Goal: Transaction & Acquisition: Purchase product/service

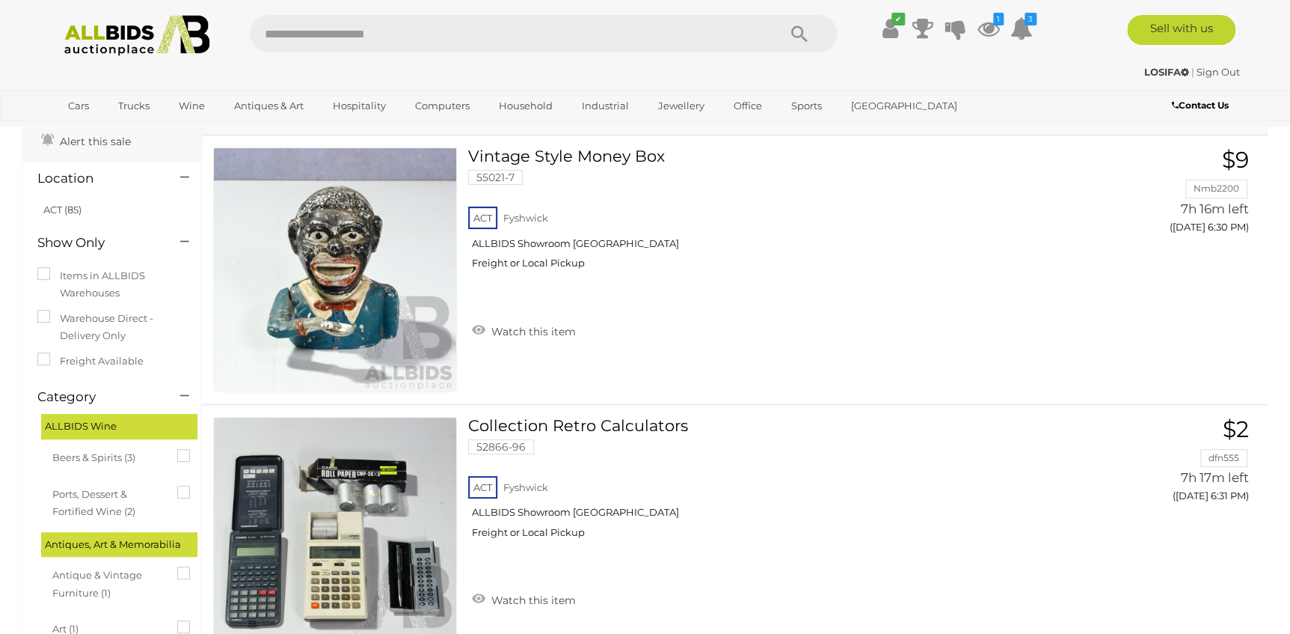
scroll to position [67, 0]
click at [1150, 261] on span "GO TO" at bounding box center [1140, 259] width 45 height 17
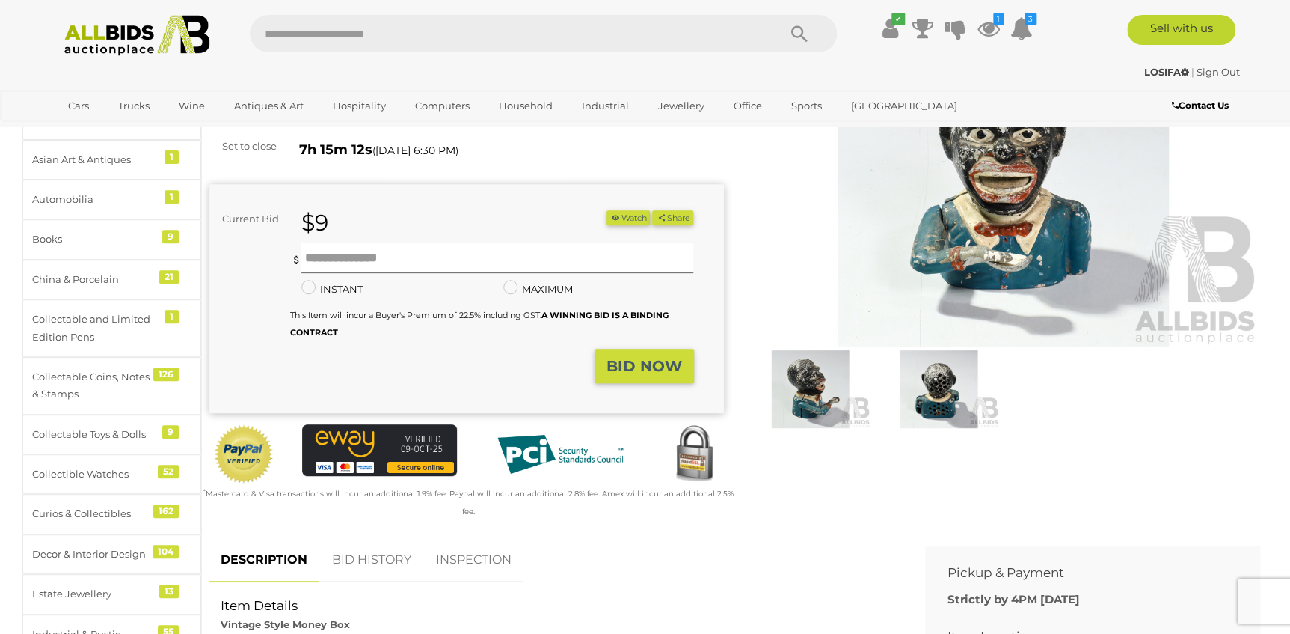
scroll to position [203, 0]
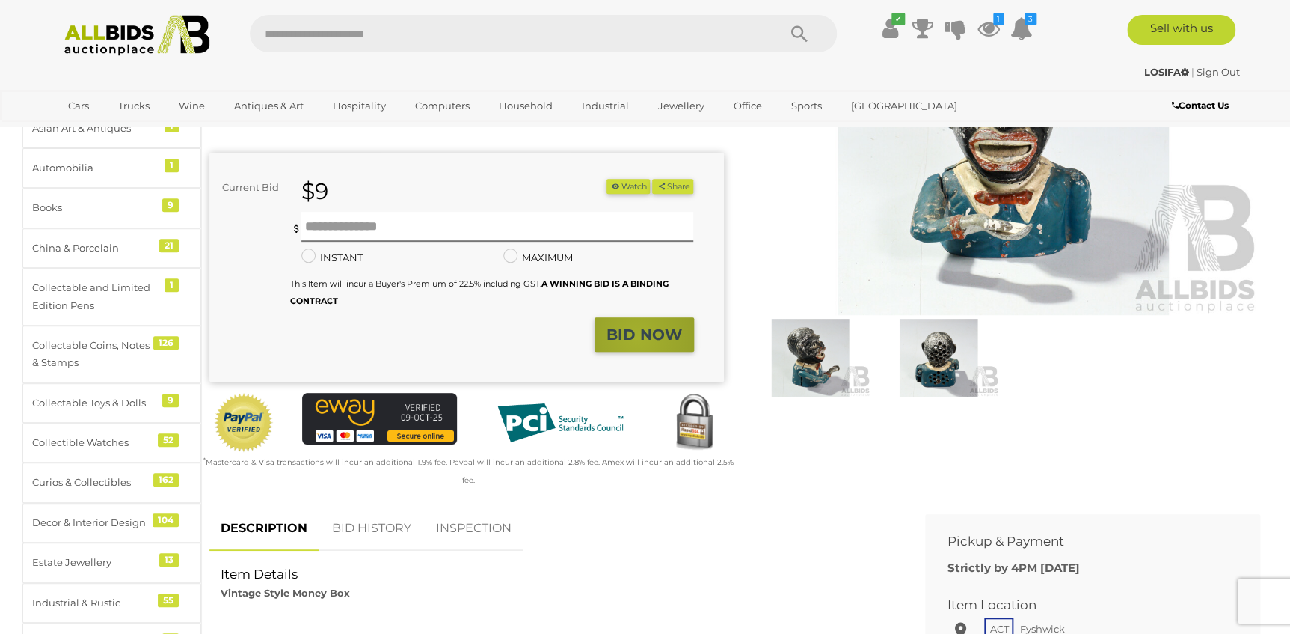
click at [638, 337] on strong "BID NOW" at bounding box center [645, 334] width 76 height 18
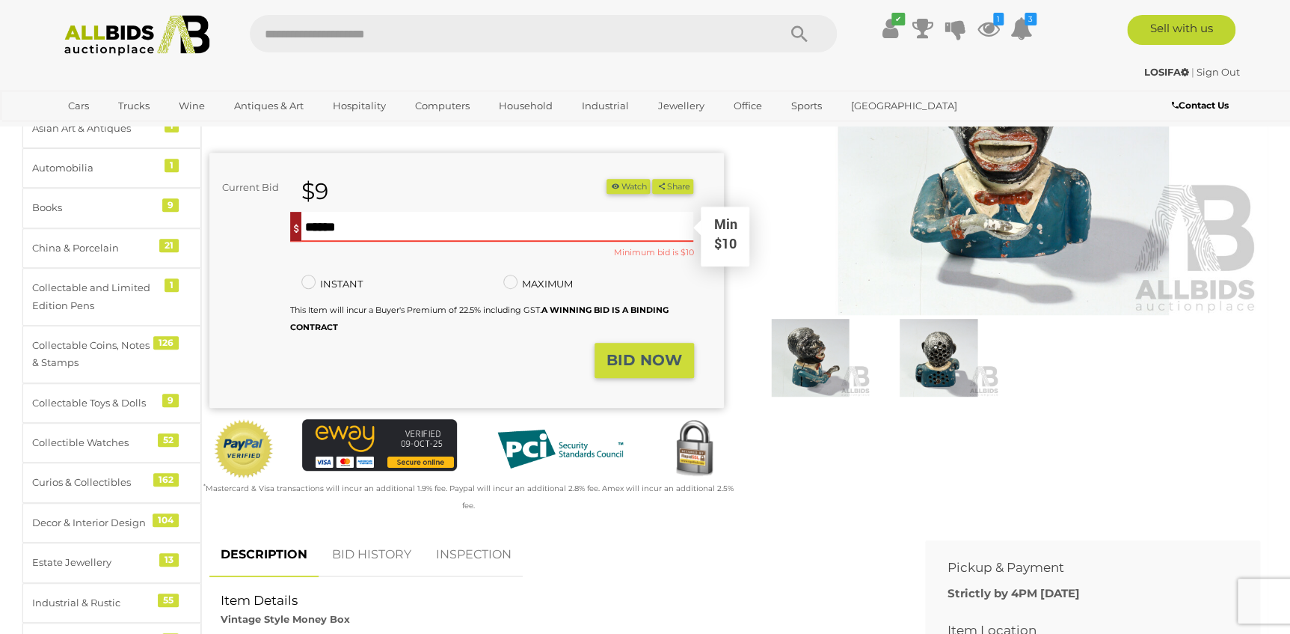
click at [436, 224] on input "text" at bounding box center [497, 227] width 393 height 30
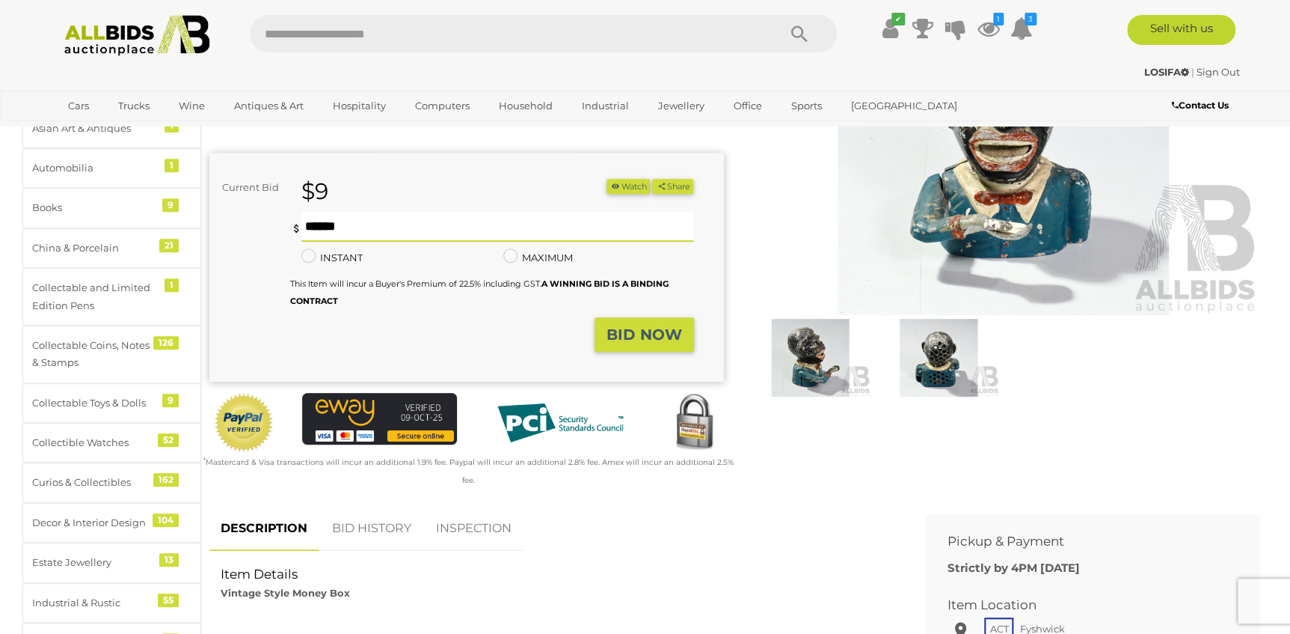
type input "**"
click at [642, 325] on strong "BID NOW" at bounding box center [645, 334] width 76 height 18
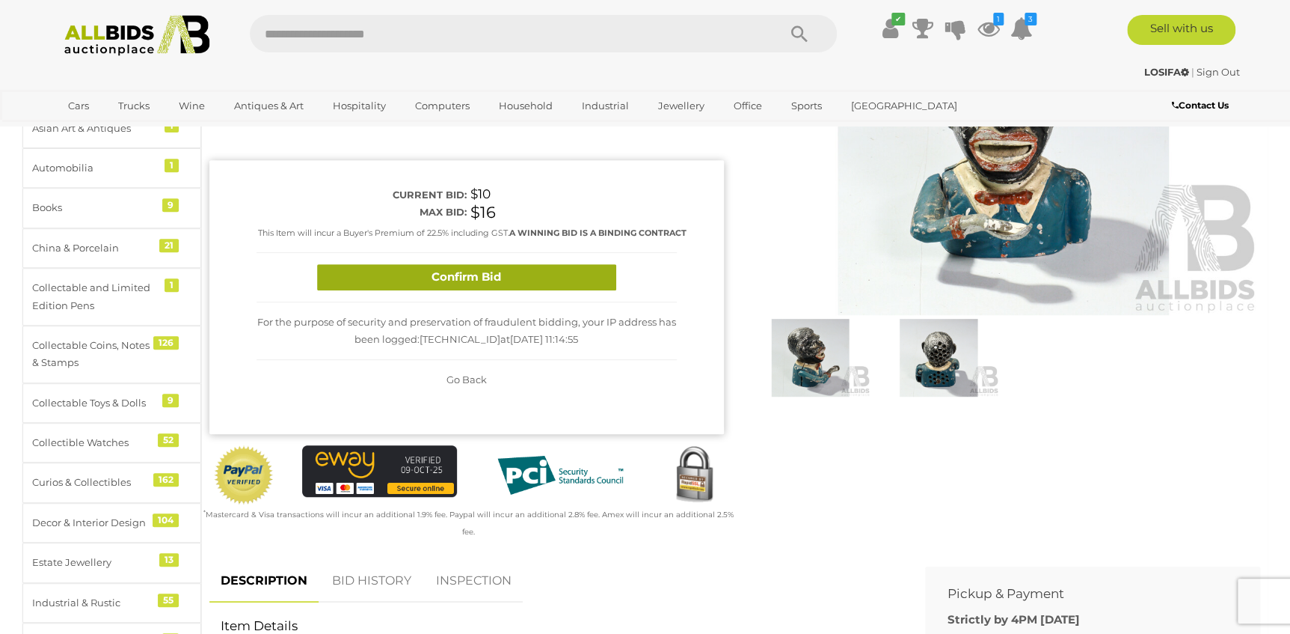
click at [453, 290] on button "Confirm Bid" at bounding box center [466, 277] width 299 height 26
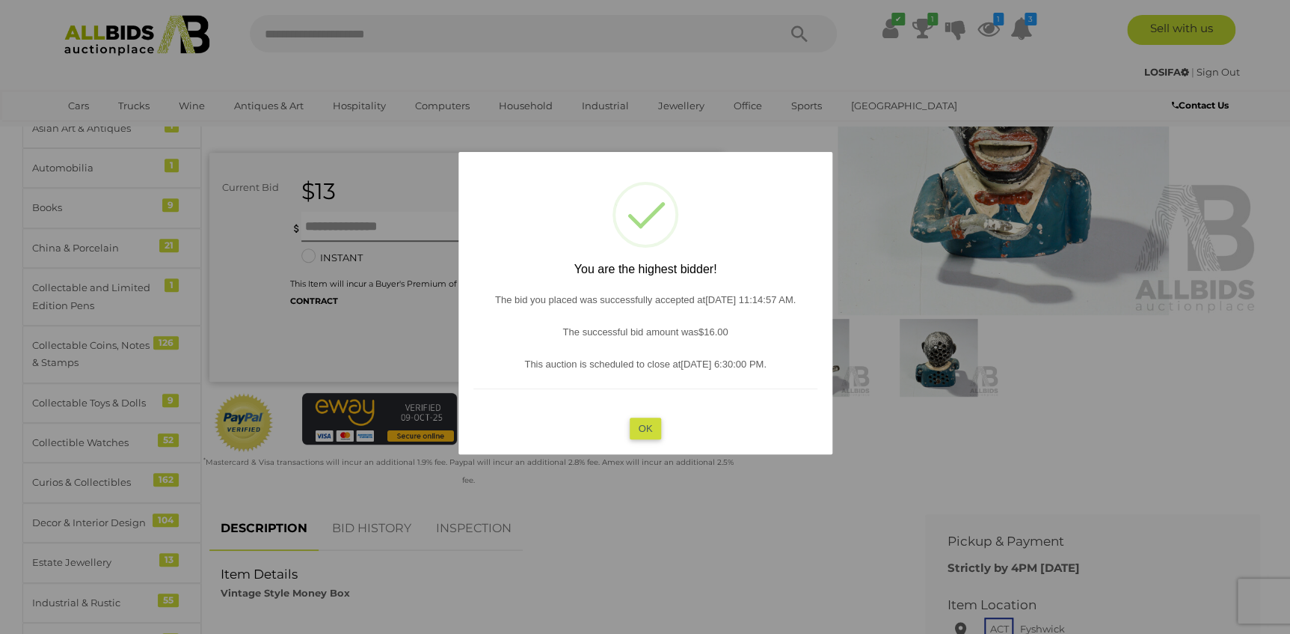
click at [645, 428] on button "OK" at bounding box center [645, 428] width 32 height 22
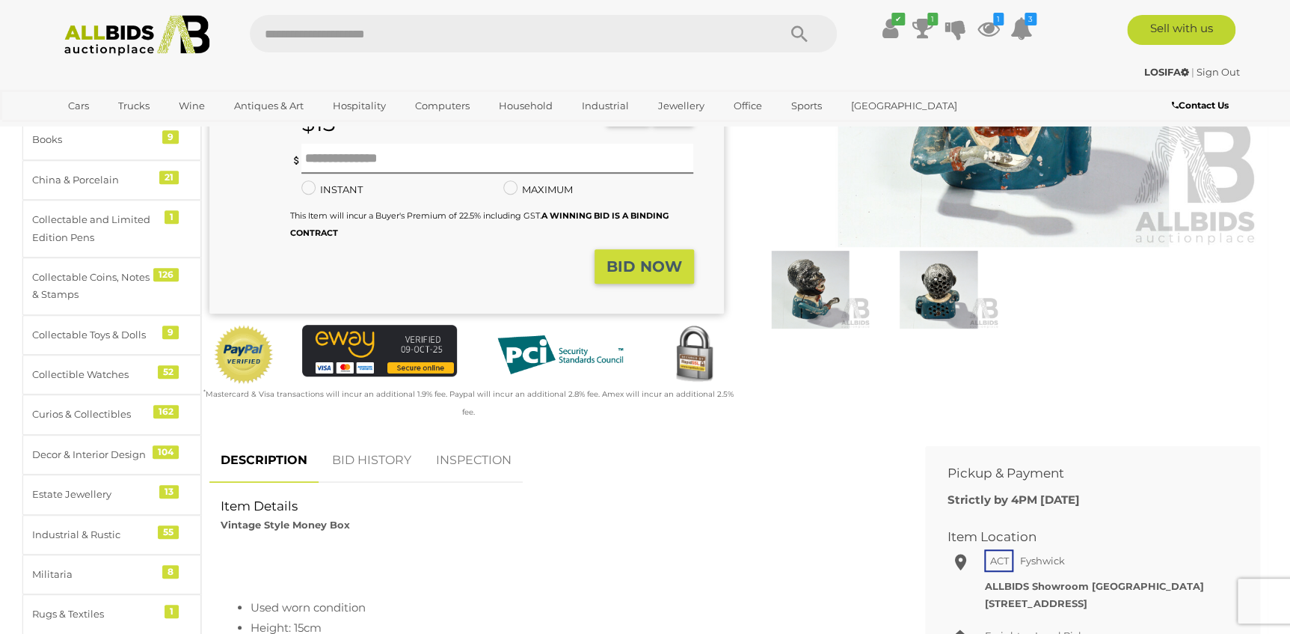
scroll to position [67, 0]
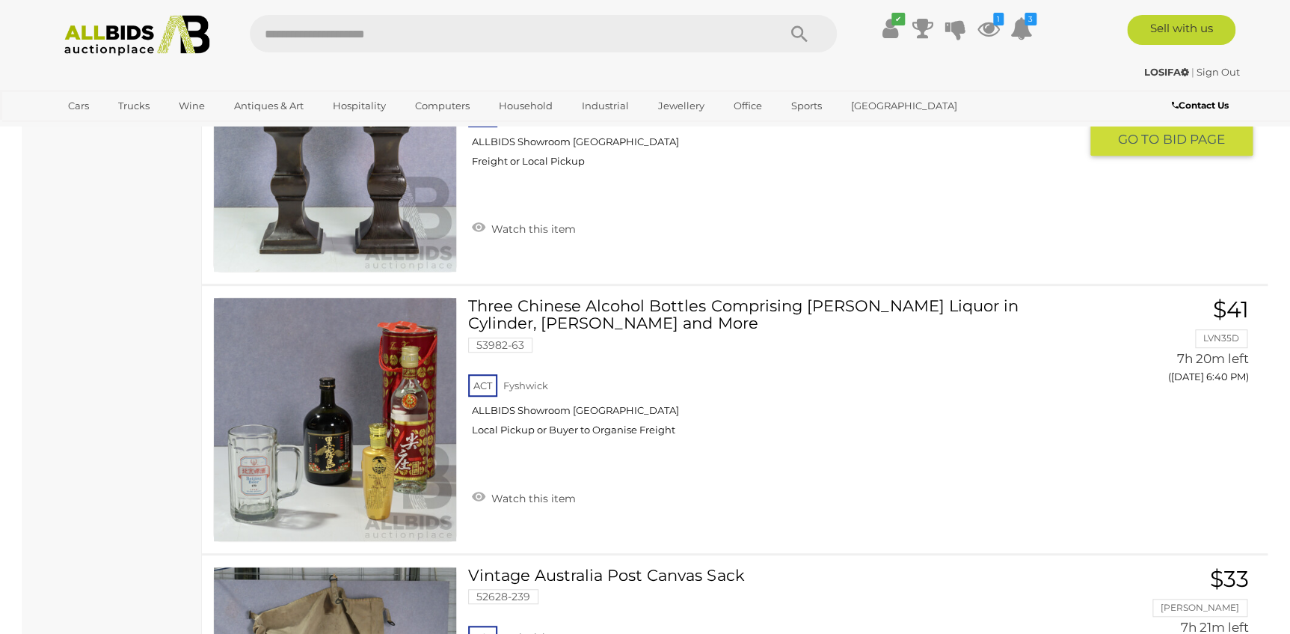
scroll to position [3185, 0]
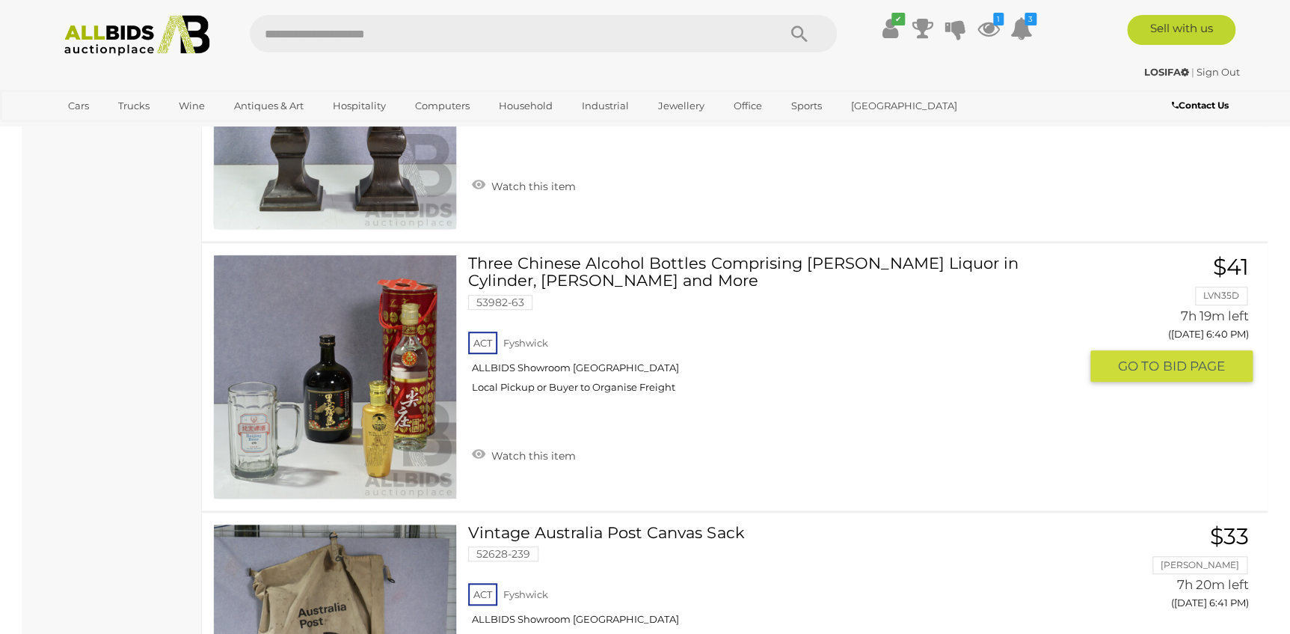
click at [652, 261] on link "Three Chinese Alcohol Bottles Comprising [PERSON_NAME] Liquor in Cylinder, [PER…" at bounding box center [779, 329] width 599 height 150
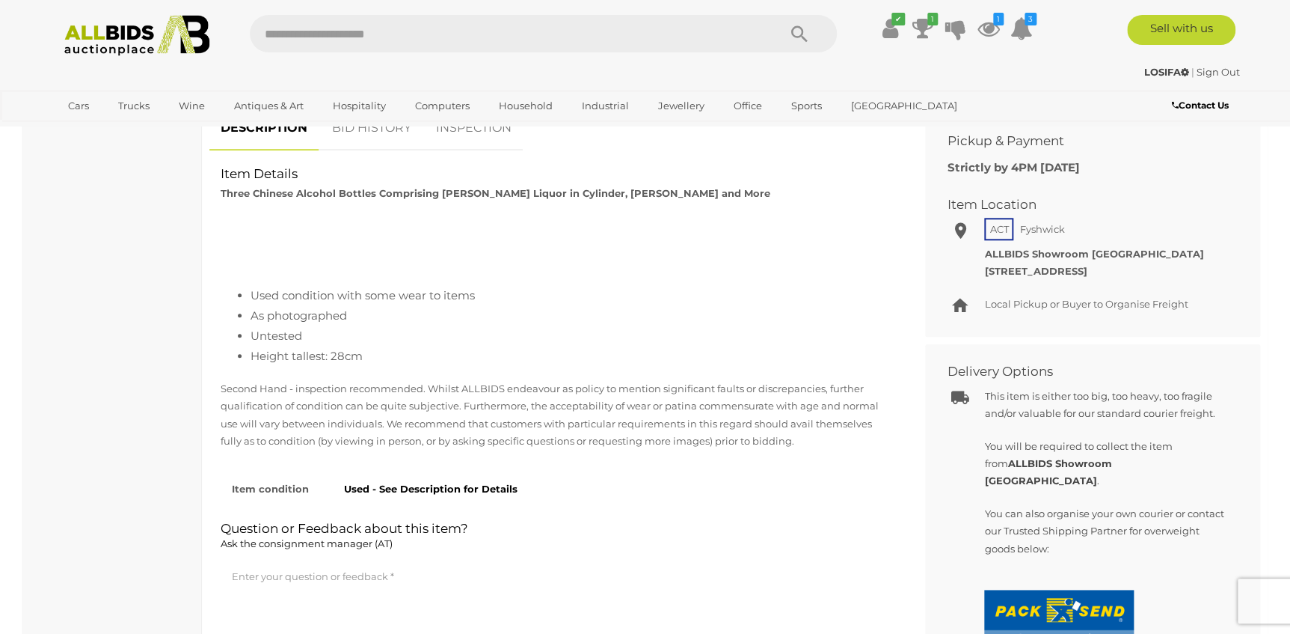
scroll to position [476, 0]
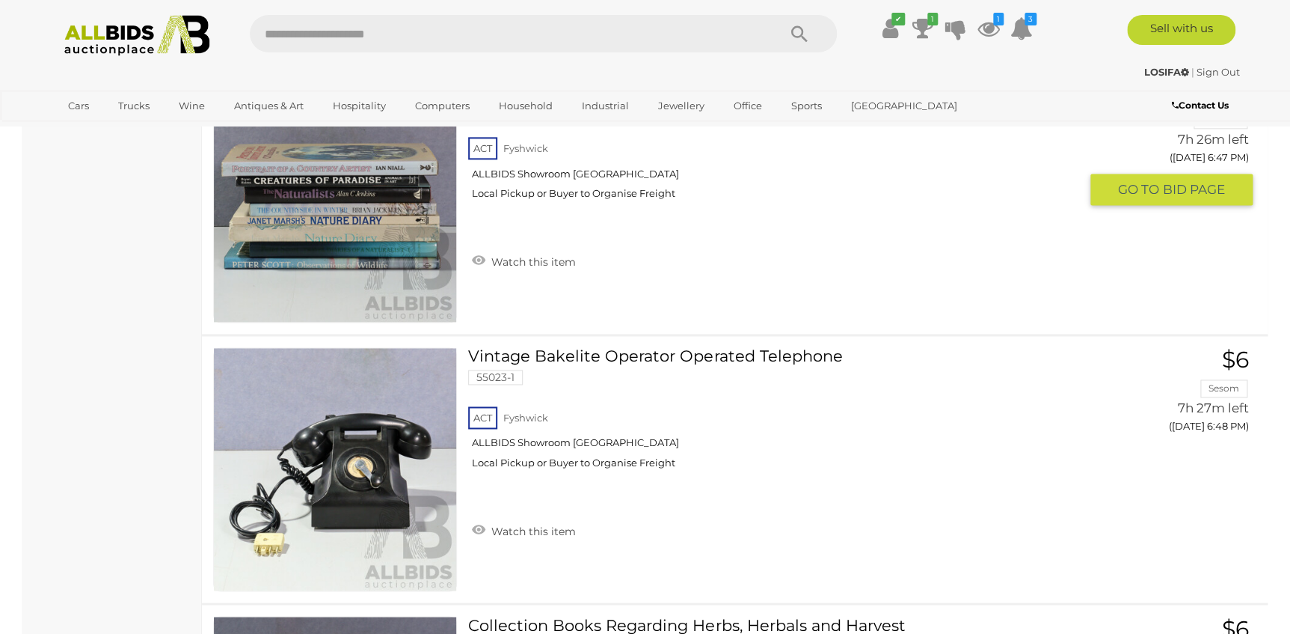
scroll to position [6611, 0]
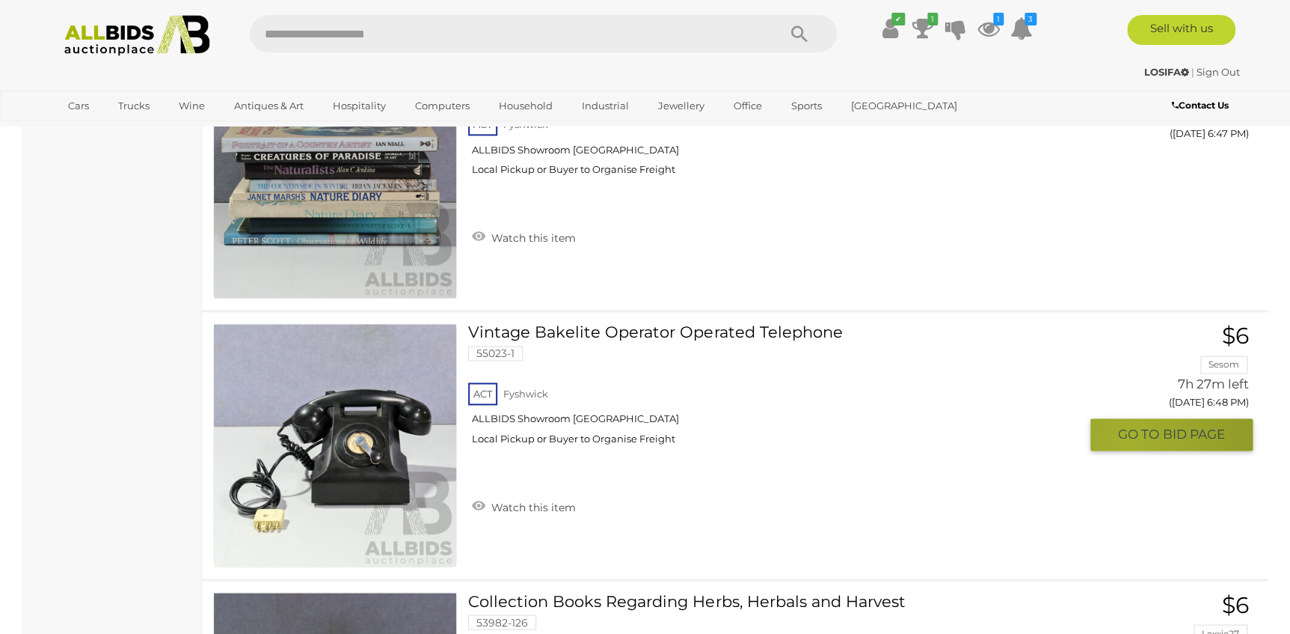
click at [1127, 435] on button "GO TO BID PAGE" at bounding box center [1172, 434] width 163 height 32
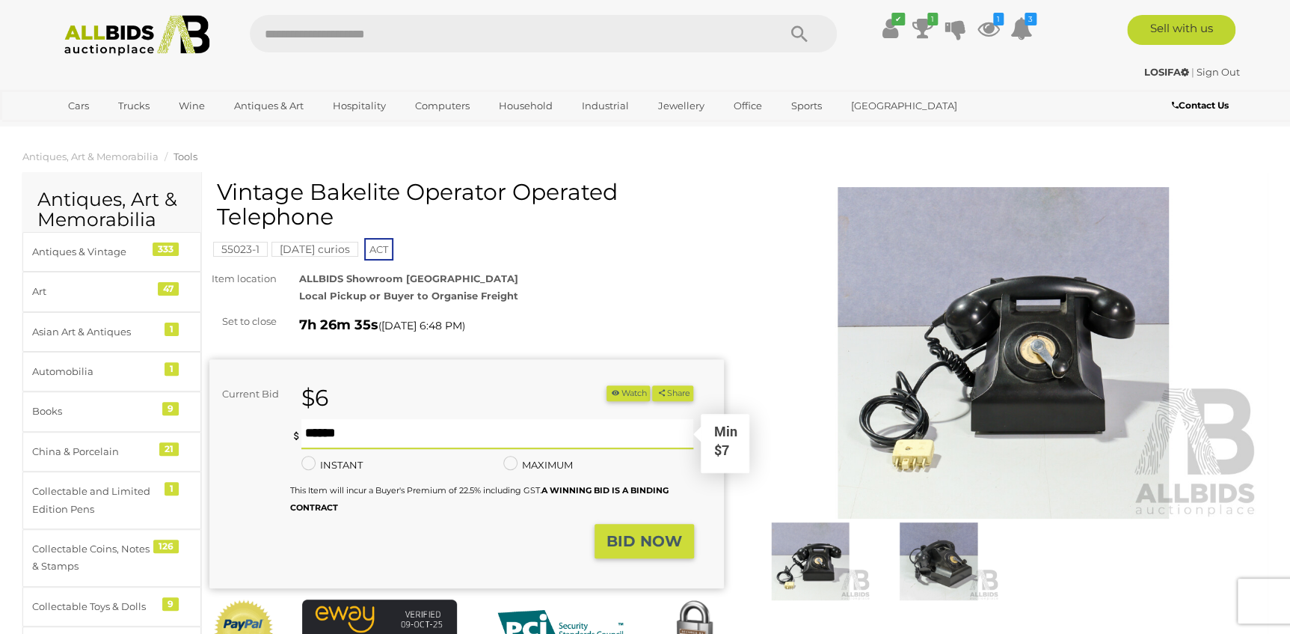
click at [475, 425] on input "text" at bounding box center [497, 434] width 393 height 30
type input "**"
click at [647, 555] on button "BID NOW" at bounding box center [644, 541] width 99 height 35
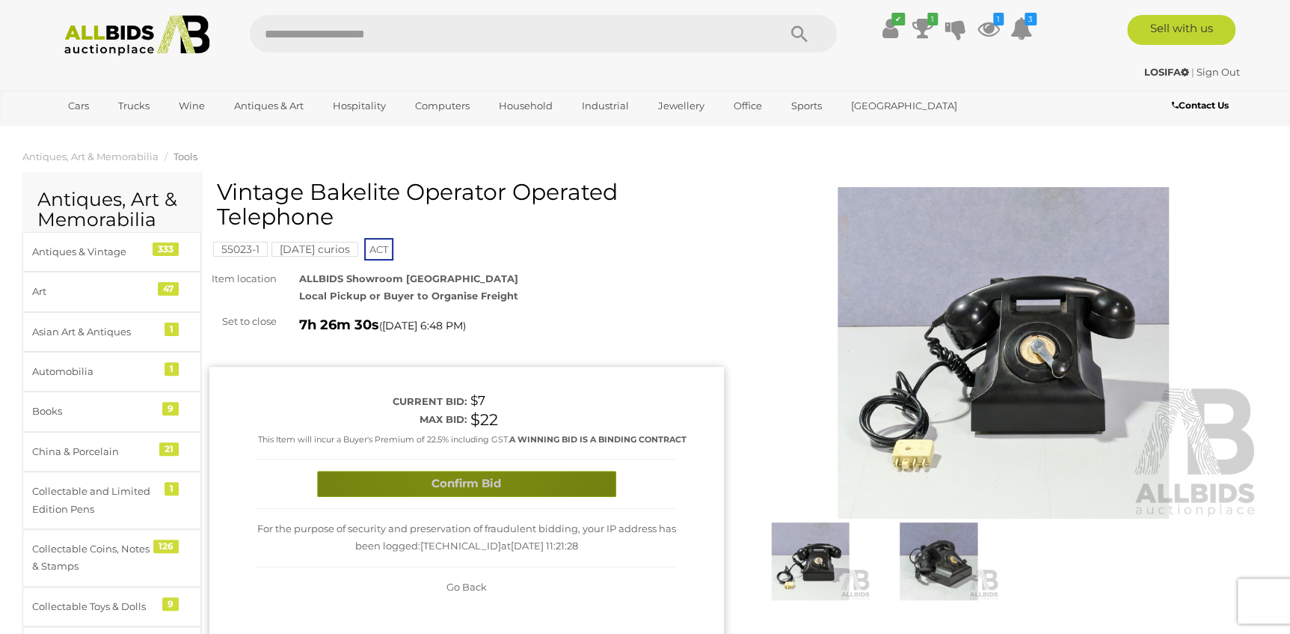
click at [449, 495] on button "Confirm Bid" at bounding box center [466, 484] width 299 height 26
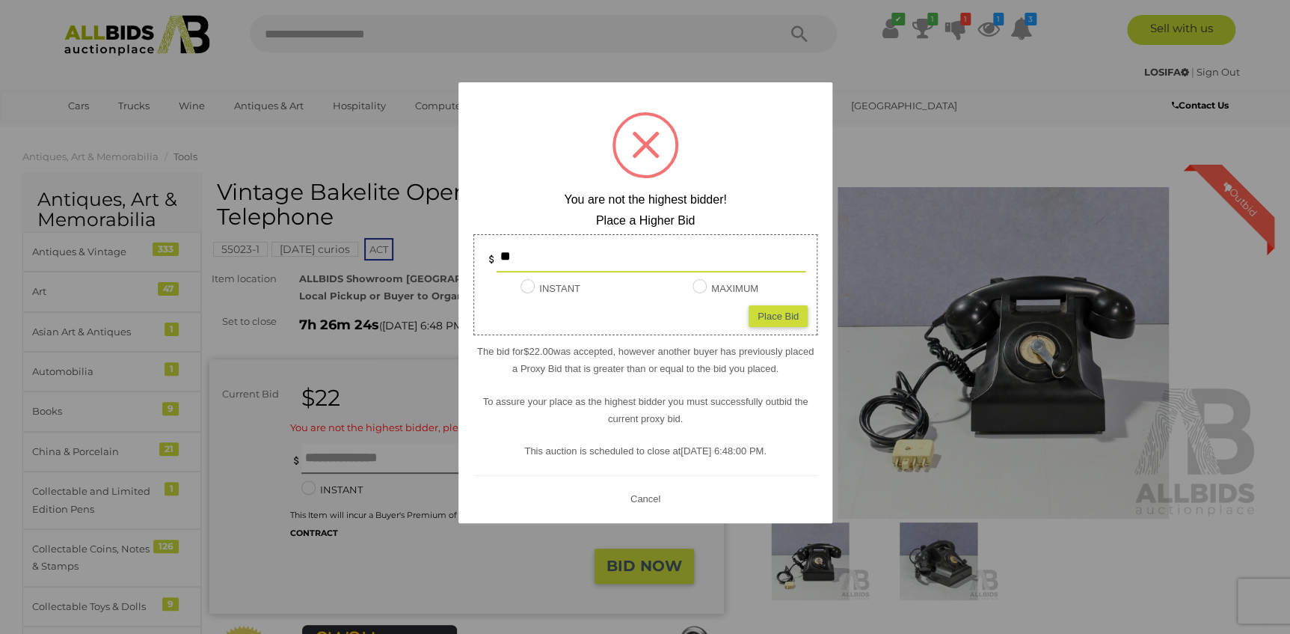
click at [358, 147] on div at bounding box center [645, 317] width 1290 height 634
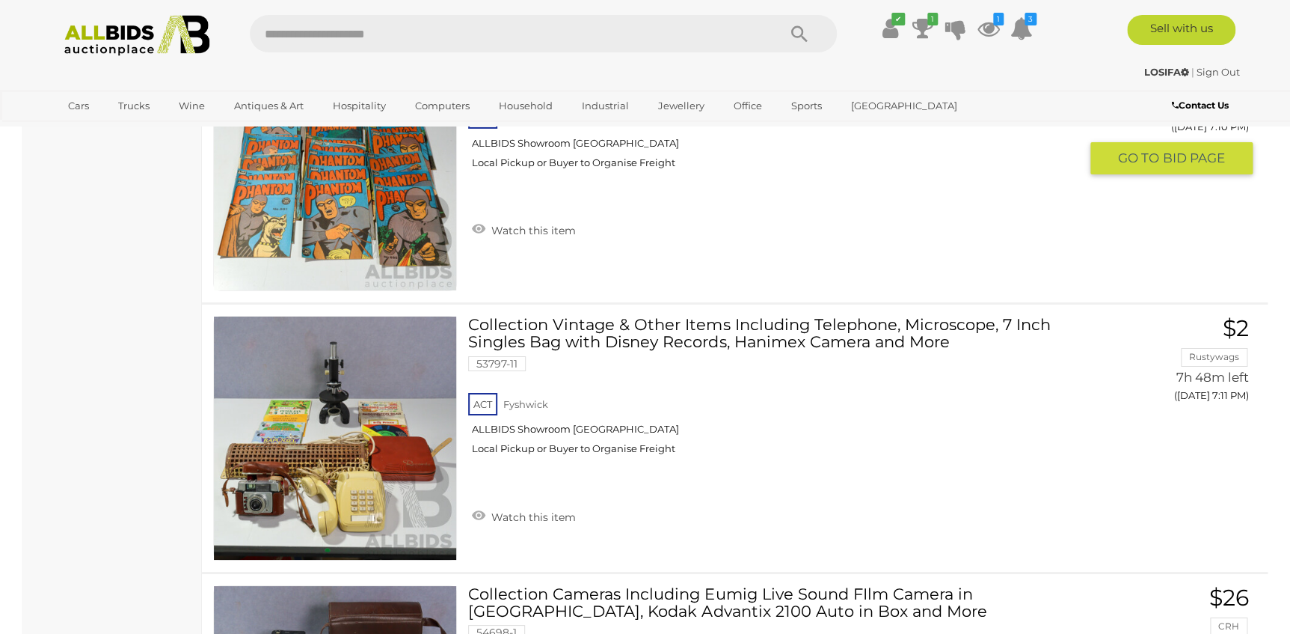
scroll to position [14045, 0]
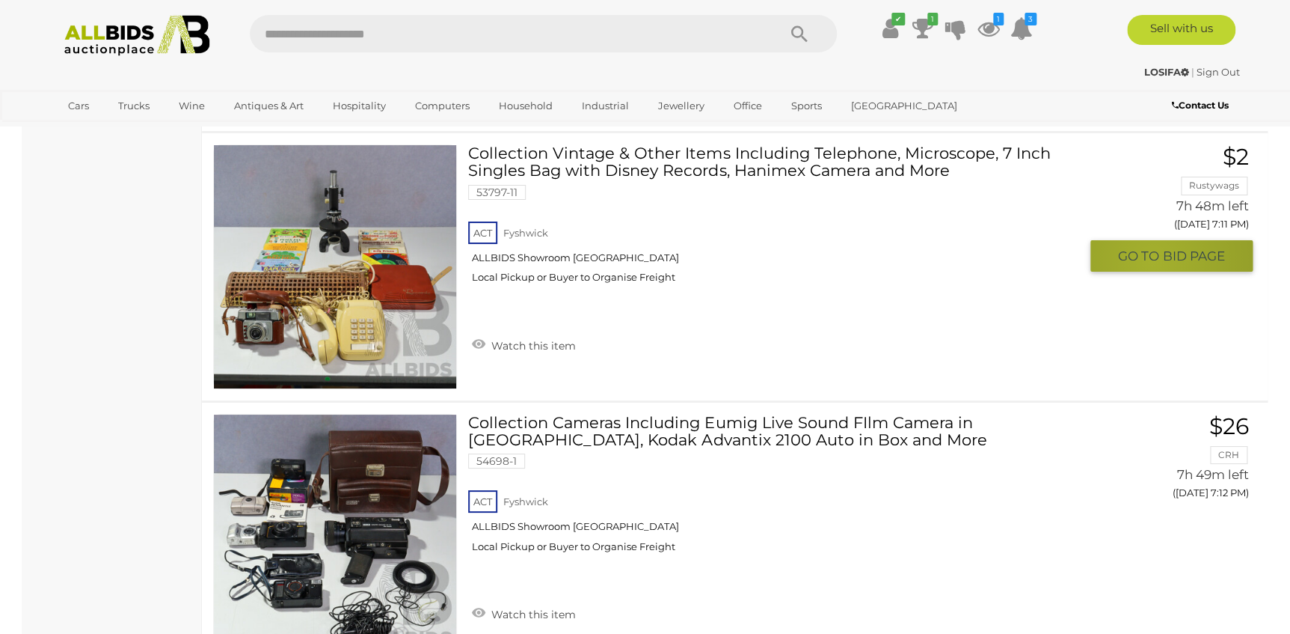
click at [1153, 248] on span "GO TO" at bounding box center [1140, 256] width 45 height 17
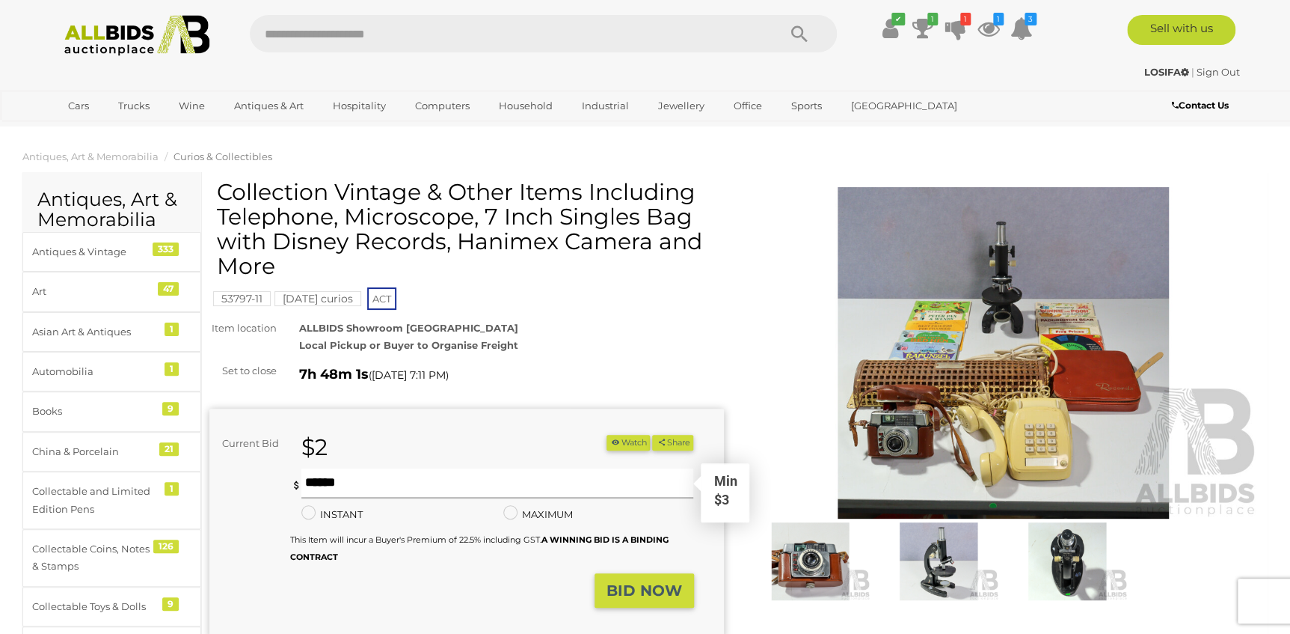
click at [388, 486] on input "text" at bounding box center [497, 483] width 393 height 30
type input "*"
click at [633, 598] on strong "BID NOW" at bounding box center [645, 590] width 76 height 18
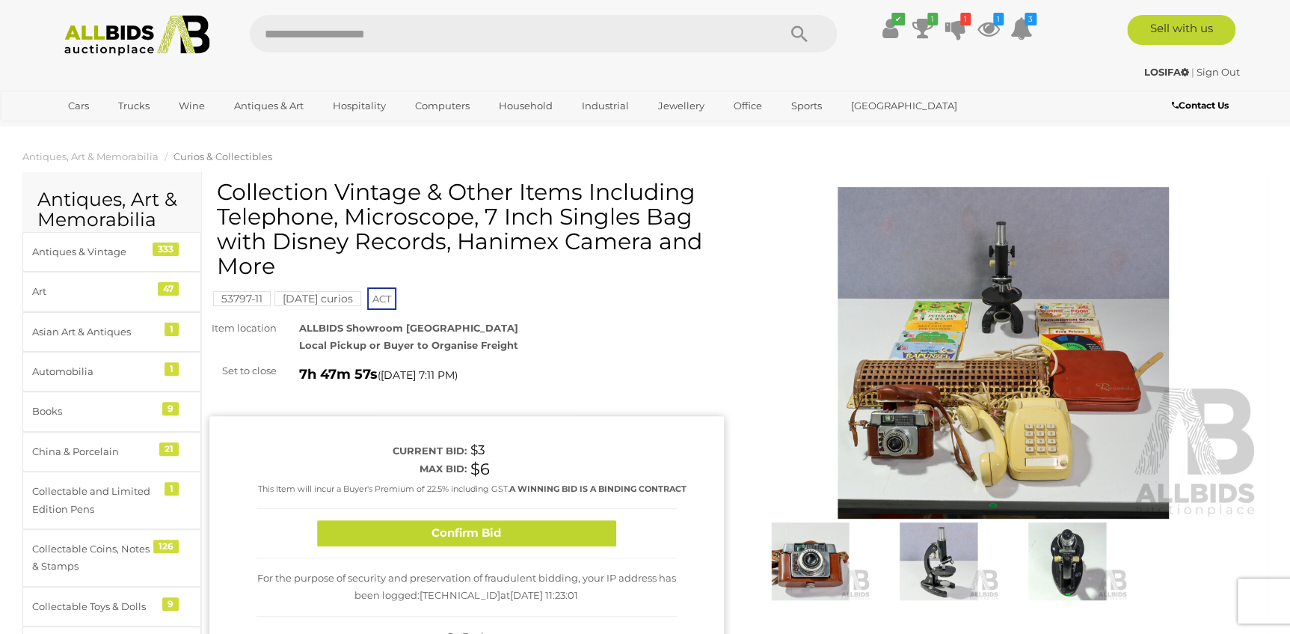
click at [441, 543] on button "Confirm Bid" at bounding box center [466, 533] width 299 height 26
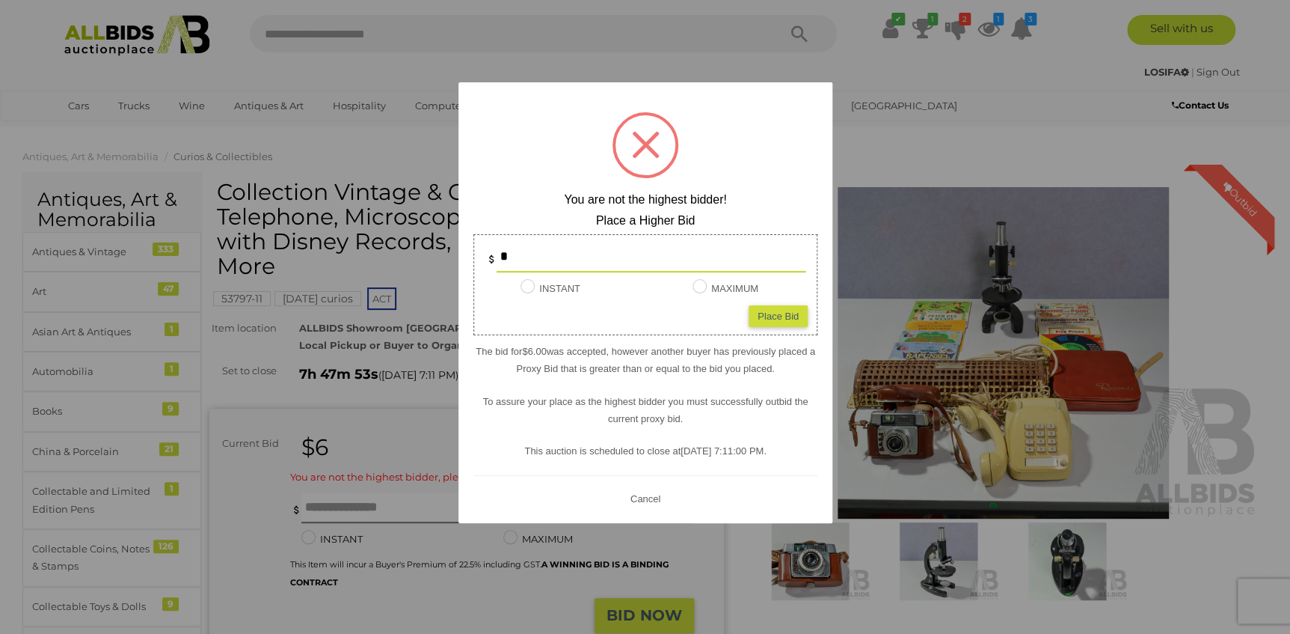
click at [328, 82] on div at bounding box center [645, 317] width 1290 height 634
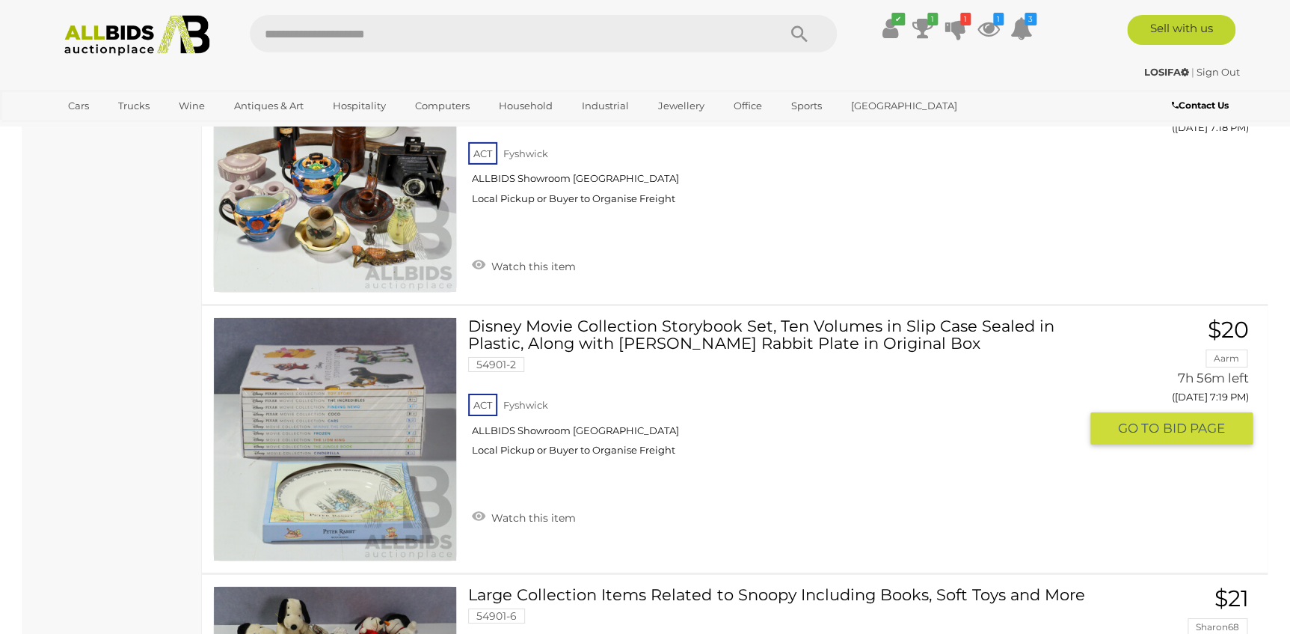
scroll to position [16669, 0]
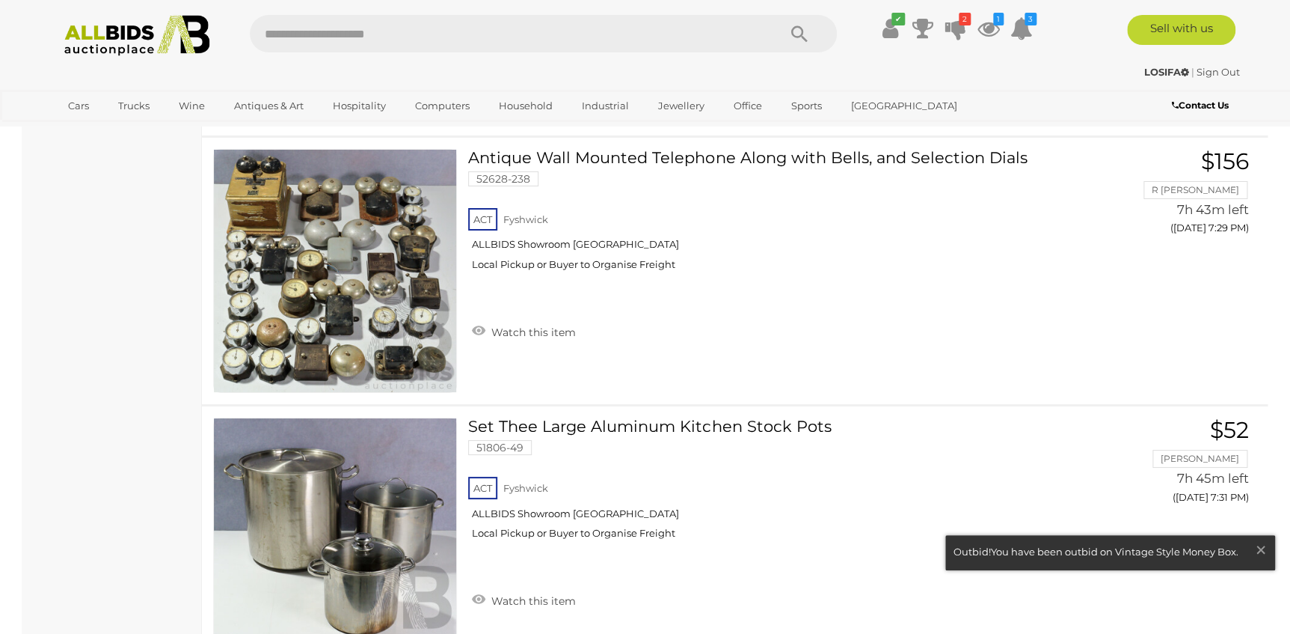
scroll to position [19661, 0]
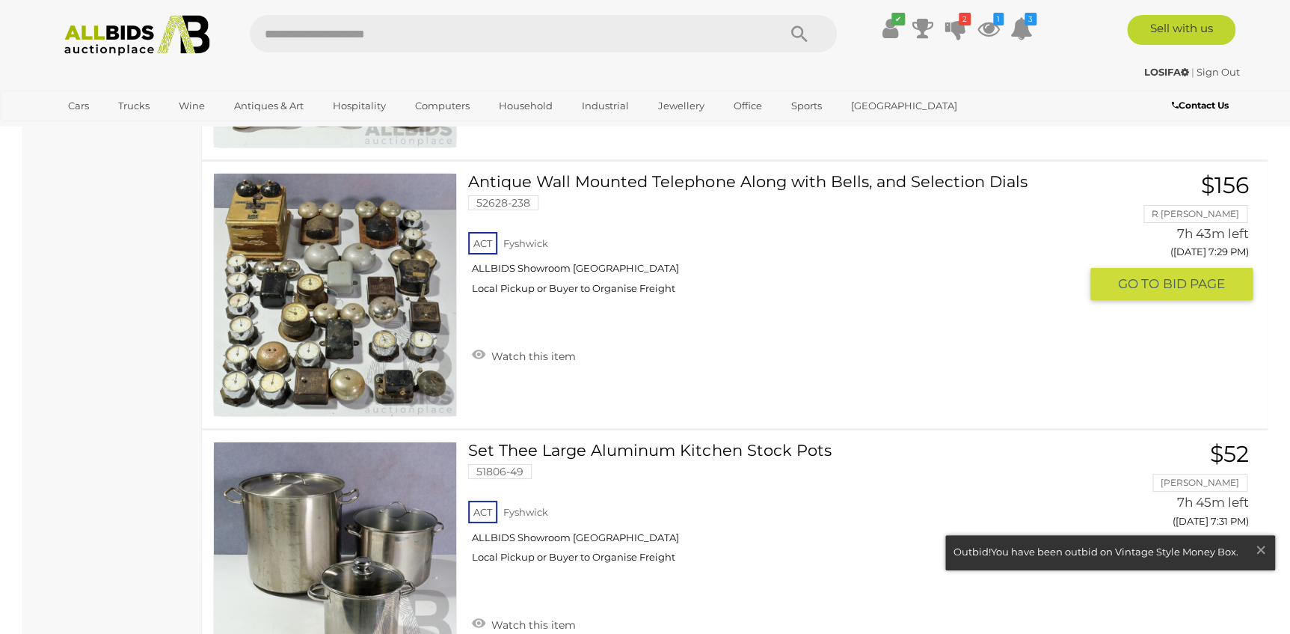
scroll to position [19661, 0]
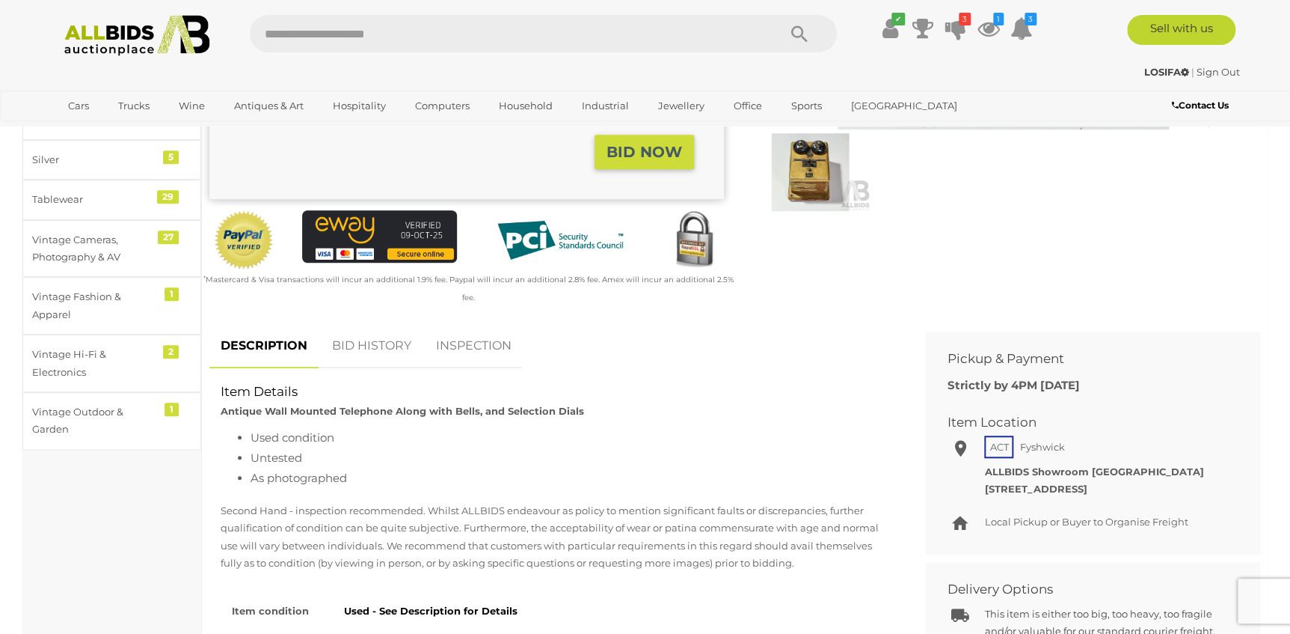
scroll to position [413, 0]
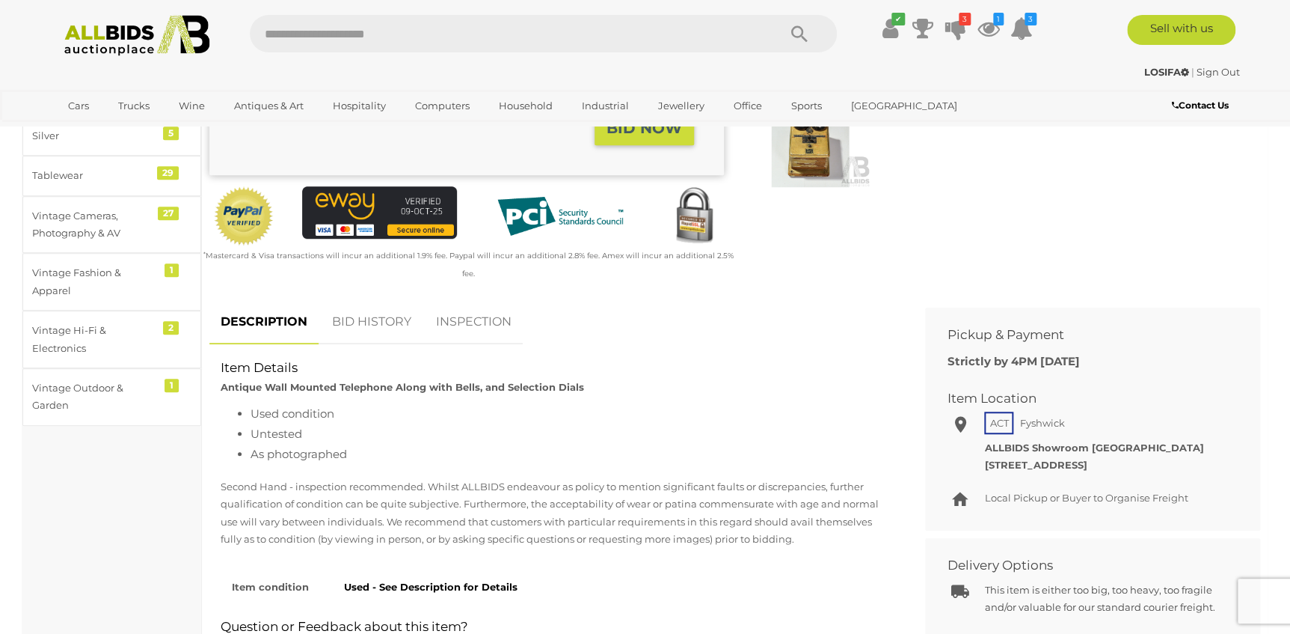
click at [356, 309] on link "BID HISTORY" at bounding box center [372, 322] width 102 height 44
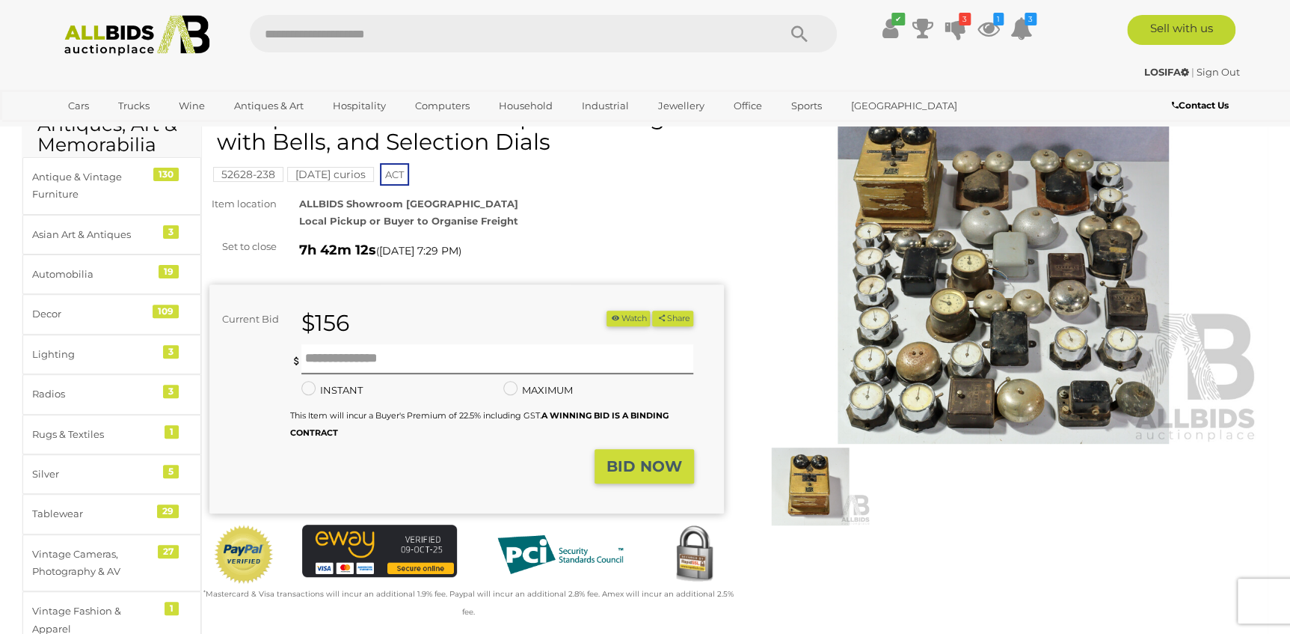
scroll to position [0, 0]
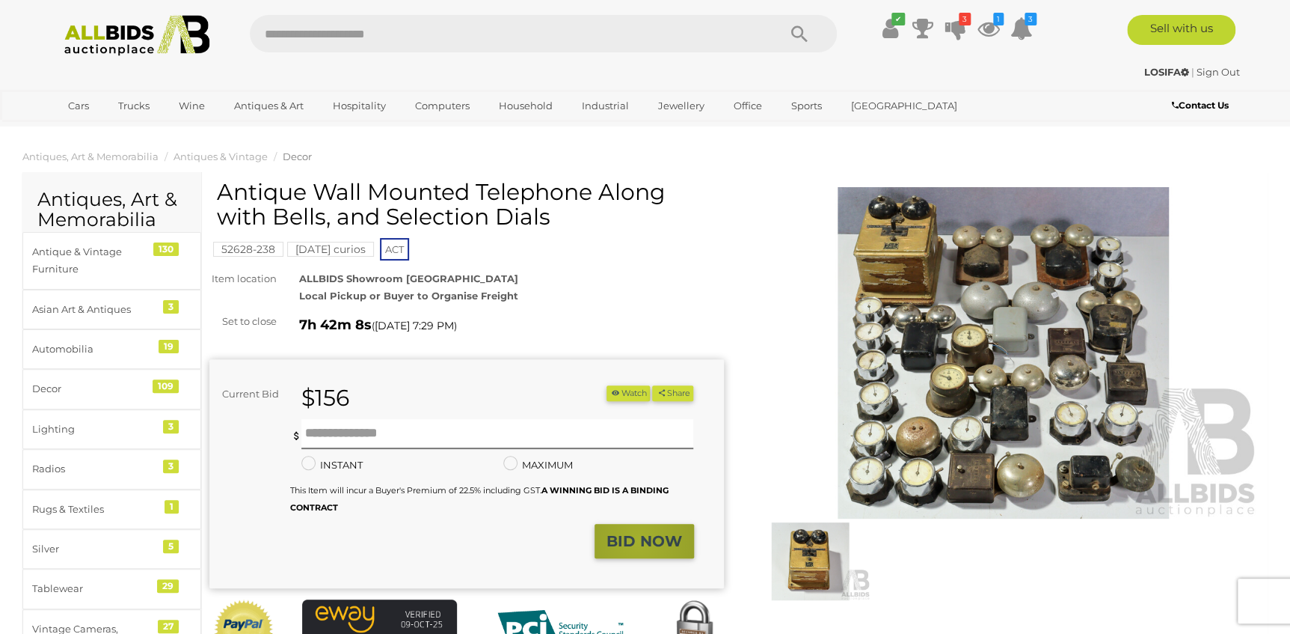
click at [640, 542] on strong "BID NOW" at bounding box center [645, 541] width 76 height 18
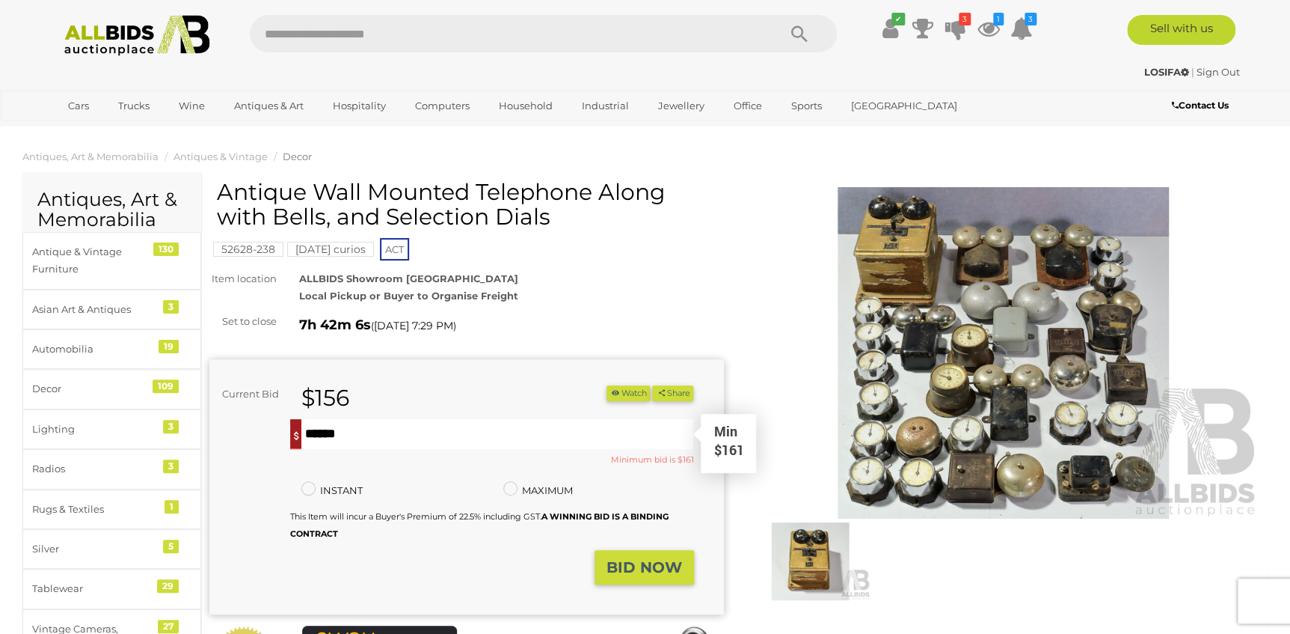
click at [356, 442] on input "text" at bounding box center [497, 434] width 393 height 30
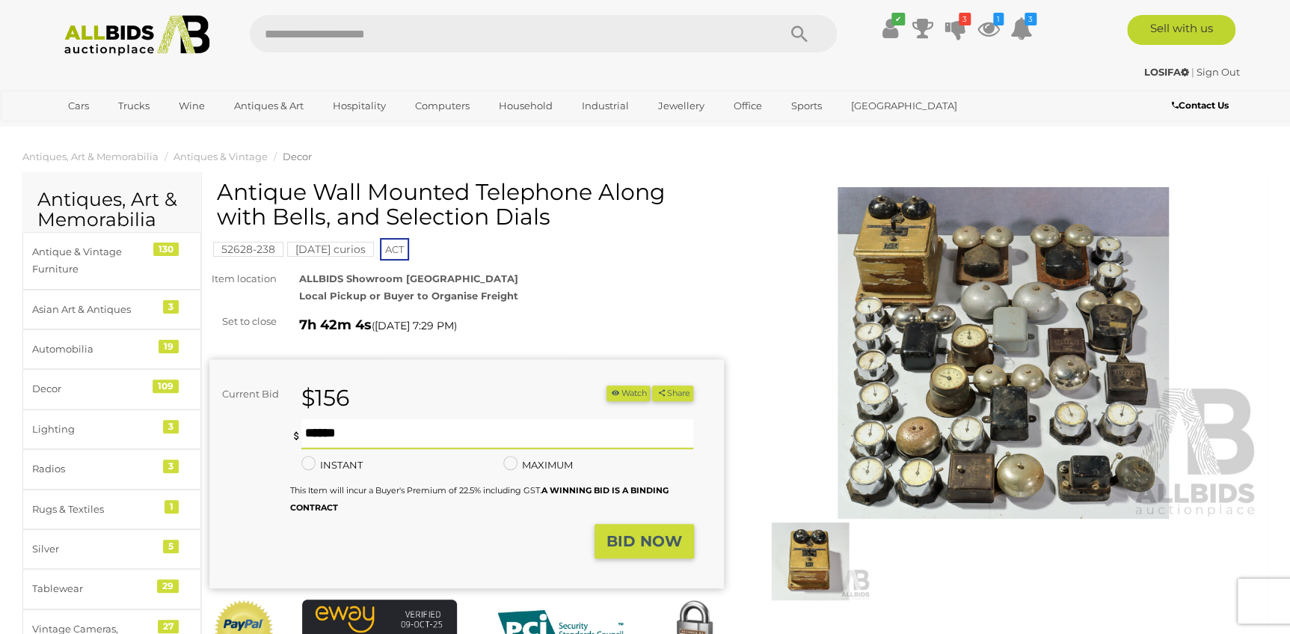
type input "***"
click at [622, 532] on strong "BID NOW" at bounding box center [645, 541] width 76 height 18
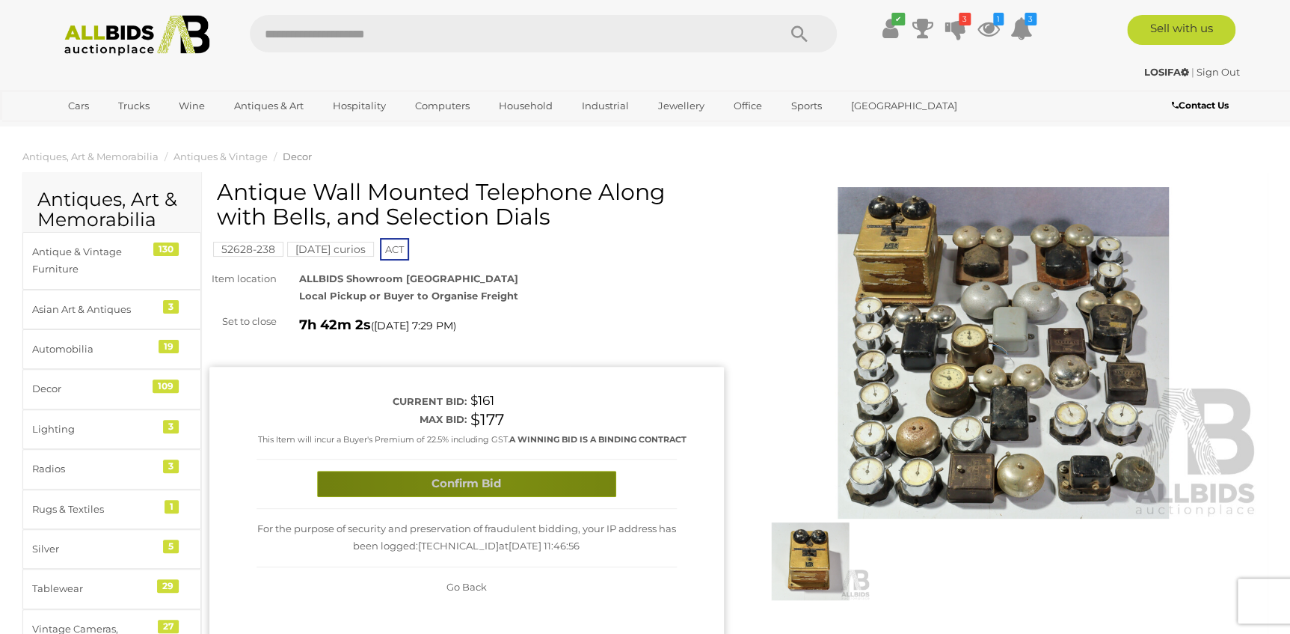
click at [506, 497] on button "Confirm Bid" at bounding box center [466, 484] width 299 height 26
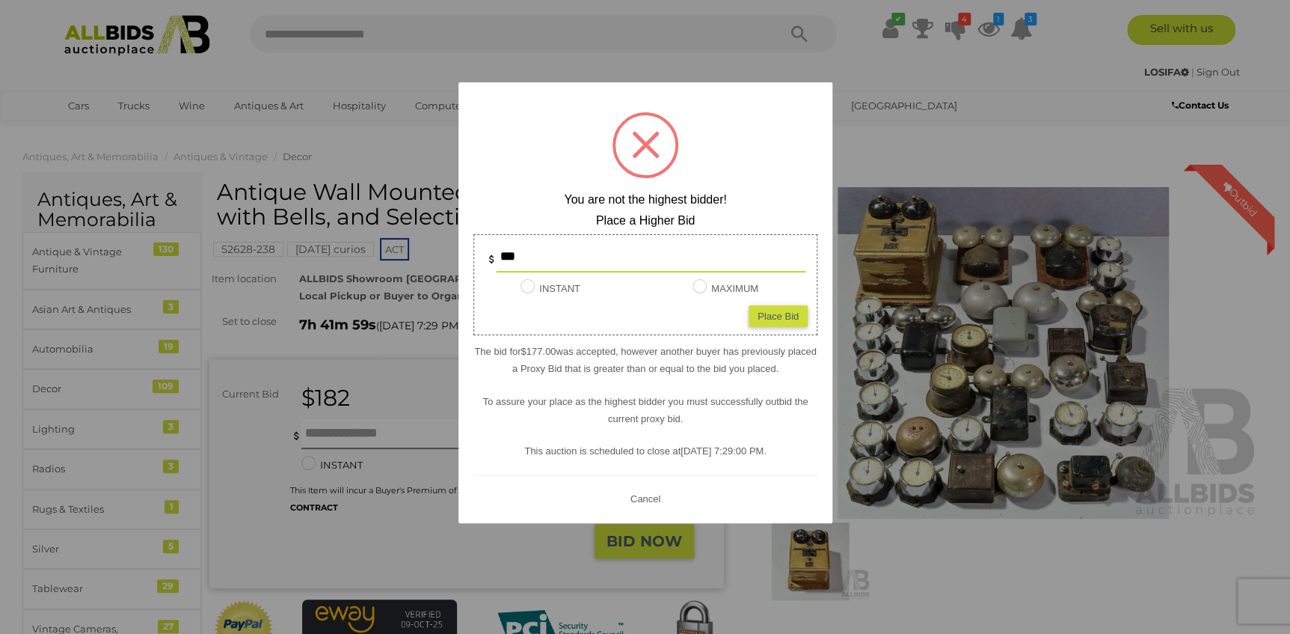
click at [771, 307] on div "Place Bid" at bounding box center [778, 315] width 59 height 22
type input "***"
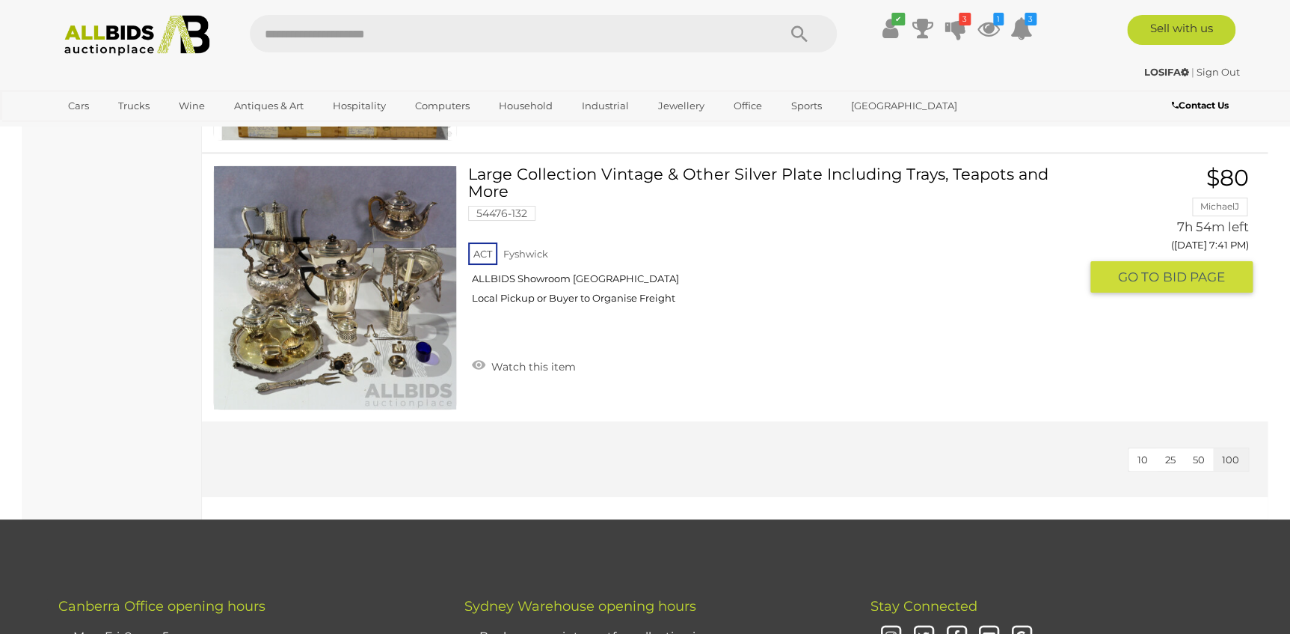
scroll to position [22790, 0]
